Goal: Transaction & Acquisition: Purchase product/service

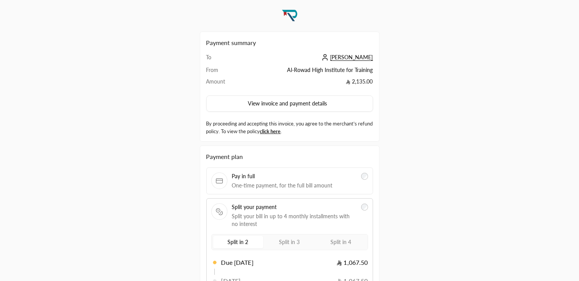
click at [268, 173] on span "Pay in full" at bounding box center [294, 176] width 125 height 8
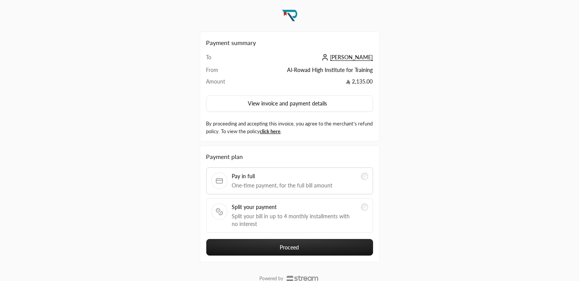
click at [274, 241] on button "Proceed" at bounding box center [289, 247] width 167 height 17
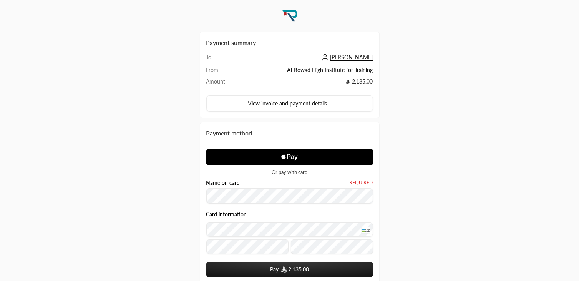
scroll to position [76, 0]
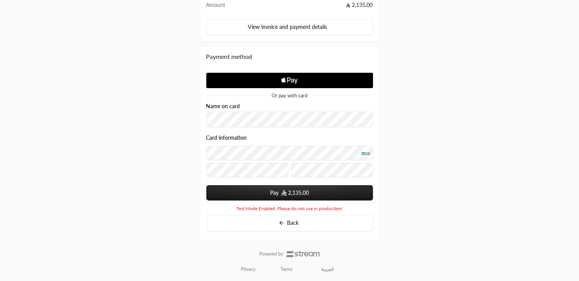
click at [255, 193] on button "Pay 2,135.00" at bounding box center [289, 192] width 167 height 15
